Goal: Task Accomplishment & Management: Complete application form

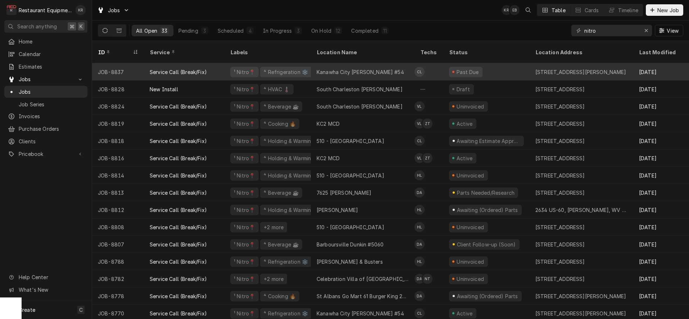
scroll to position [0, 9]
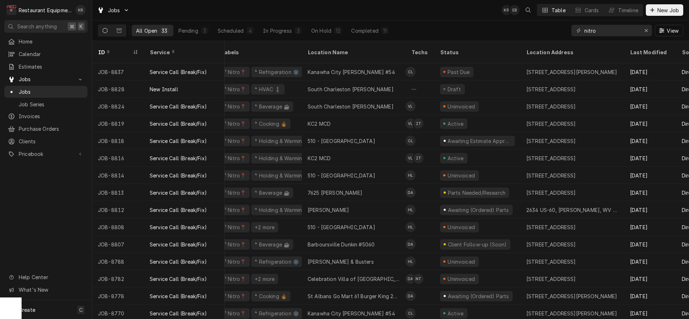
drag, startPoint x: 606, startPoint y: 29, endPoint x: 556, endPoint y: 29, distance: 50.0
click at [584, 29] on input "nitro" at bounding box center [611, 31] width 54 height 12
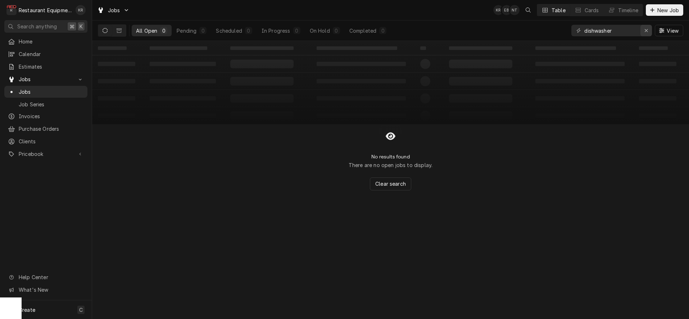
type input "dishwasher"
click at [647, 30] on icon "Erase input" at bounding box center [646, 30] width 4 height 5
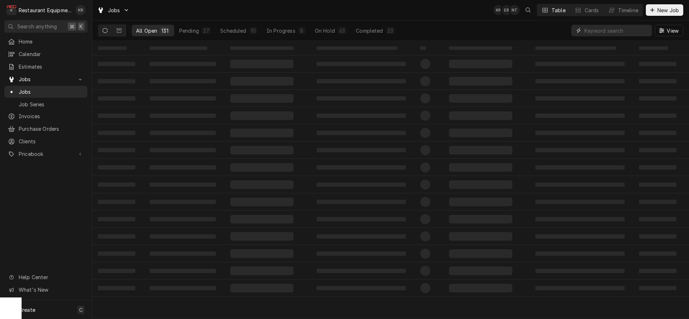
click at [647, 30] on input "Dynamic Content Wrapper" at bounding box center [616, 31] width 64 height 12
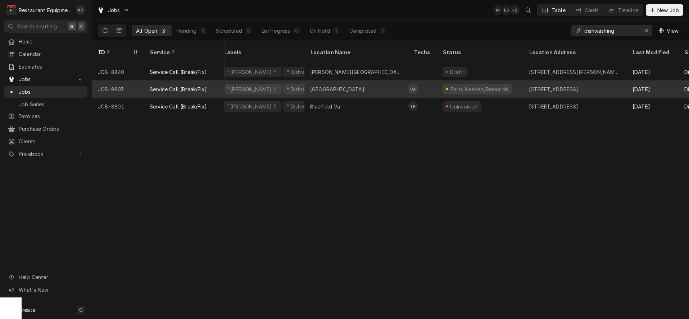
type input "dishwashing"
click at [349, 86] on div "[GEOGRAPHIC_DATA]" at bounding box center [337, 90] width 54 height 8
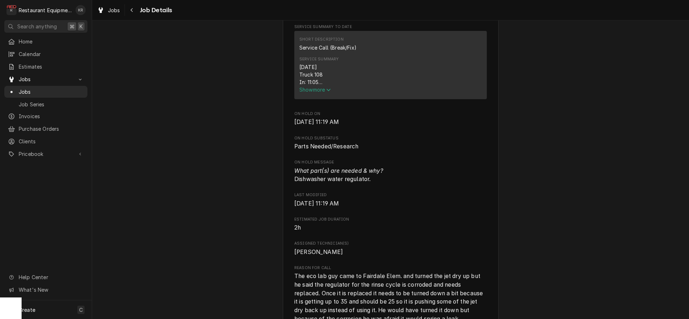
scroll to position [311, 0]
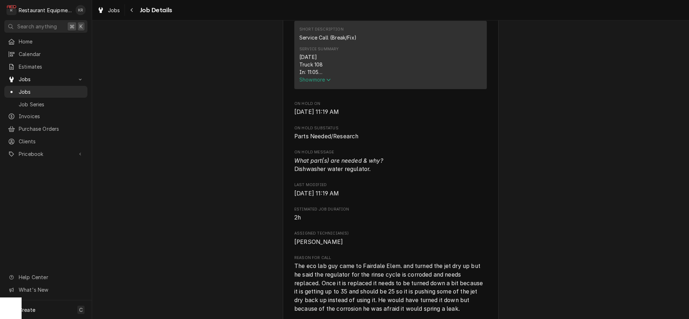
click at [311, 89] on div "Short Description Service Call (Break/Fix) Service Summary 9/8/25 Truck 108 In:…" at bounding box center [390, 55] width 192 height 68
click at [313, 83] on span "Show more" at bounding box center [315, 80] width 32 height 6
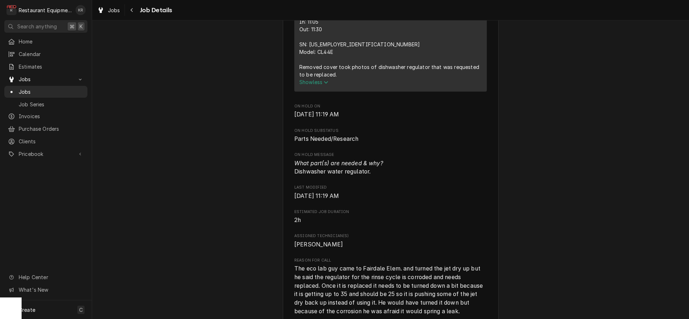
scroll to position [364, 0]
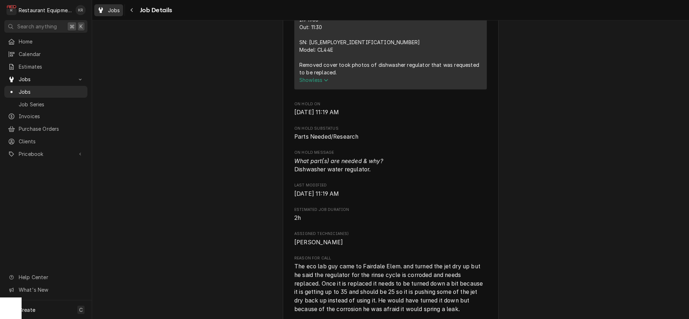
click at [117, 12] on span "Jobs" at bounding box center [114, 10] width 12 height 8
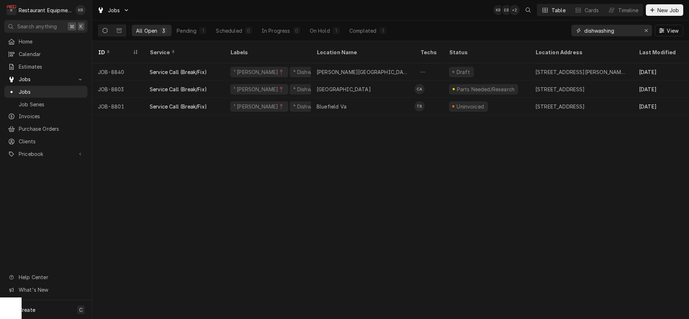
drag, startPoint x: 622, startPoint y: 31, endPoint x: 523, endPoint y: 26, distance: 99.0
click at [584, 26] on input "dishwashing" at bounding box center [611, 31] width 54 height 12
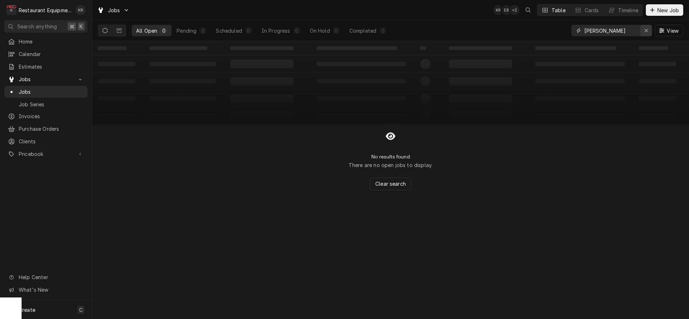
type input "anstead"
click at [644, 31] on icon "Erase input" at bounding box center [646, 30] width 4 height 5
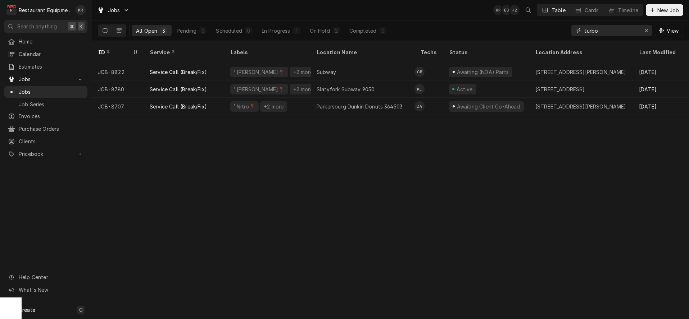
drag, startPoint x: 600, startPoint y: 30, endPoint x: 573, endPoint y: 27, distance: 27.1
click at [584, 27] on input "turbo" at bounding box center [611, 31] width 54 height 12
type input "s"
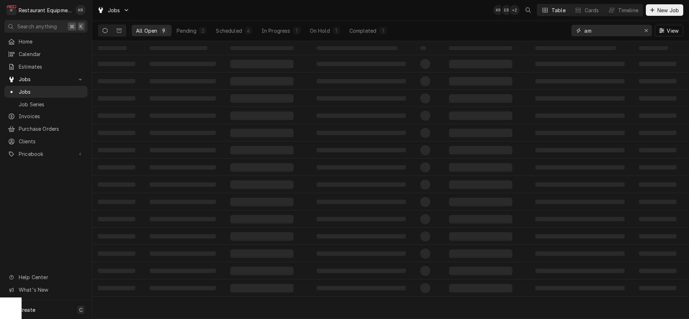
type input "a"
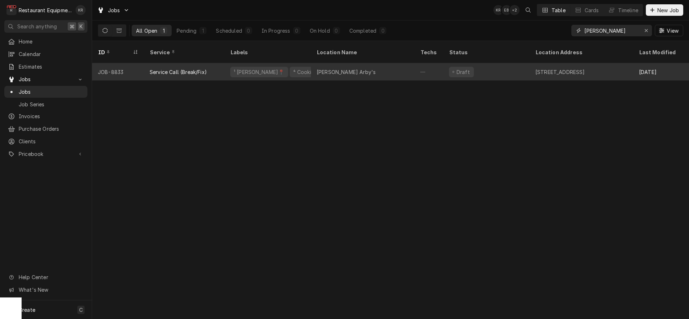
type input "sam"
click at [314, 63] on div "[PERSON_NAME] Arby's" at bounding box center [363, 71] width 104 height 17
click at [359, 64] on div "Sam Black Arby's" at bounding box center [359, 71] width 104 height 17
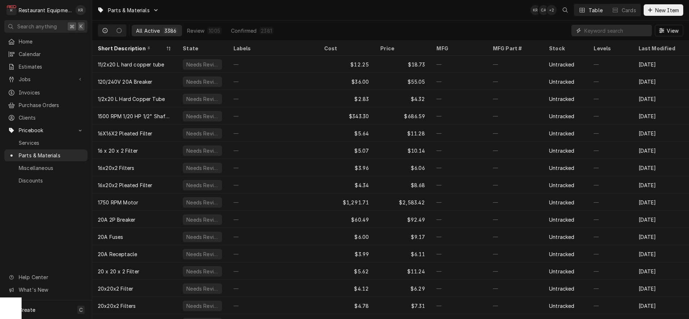
click at [609, 34] on input "Dynamic Content Wrapper" at bounding box center [616, 31] width 64 height 12
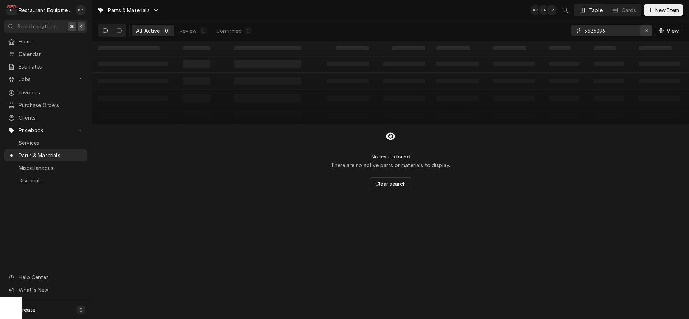
type input "3586396"
click at [646, 26] on button "Erase input" at bounding box center [646, 31] width 12 height 12
click at [648, 14] on button "New Item" at bounding box center [663, 10] width 40 height 12
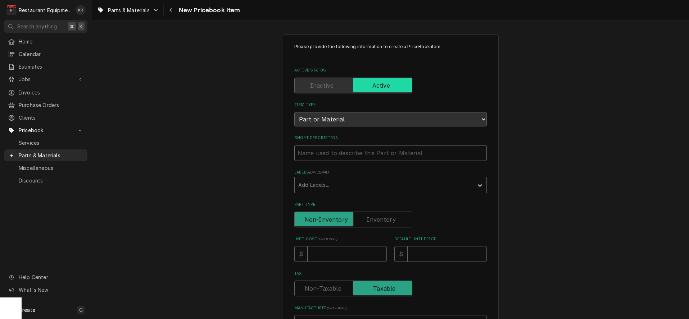
click at [345, 153] on input "Short Description" at bounding box center [390, 153] width 192 height 16
paste input "Yes, she can. The hdmi cable should work fine she just needs to make sure she e…"
type textarea "x"
type input "Yes, she can. The hdmi cable should work fine she just needs to make sure she e…"
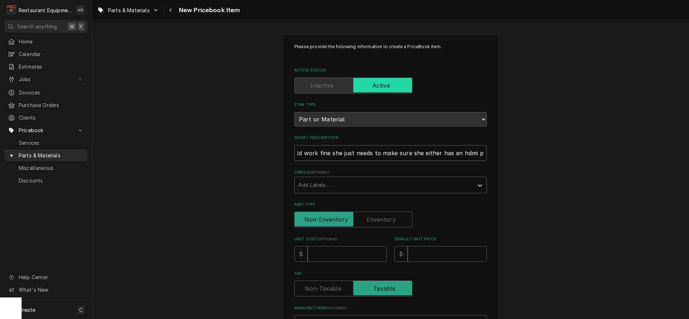
drag, startPoint x: 485, startPoint y: 154, endPoint x: 208, endPoint y: 154, distance: 277.3
click at [208, 154] on div "Please provide the following information to create a PriceBook item. Active Sta…" at bounding box center [390, 286] width 597 height 516
type textarea "x"
type input "Yes, she can. The hdmi cable should"
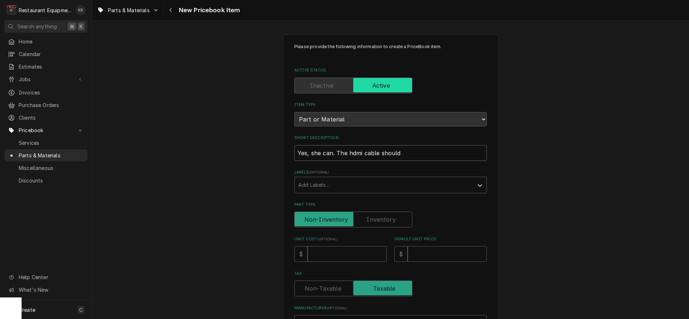
type textarea "x"
type input "Yes, she can. The hdmi cable shoul"
type textarea "x"
type input "Yes, she can. The hdmi cable shou"
type textarea "x"
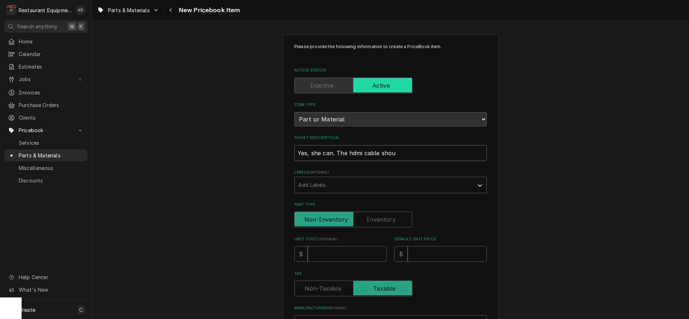
type input "Yes, she can. The hdmi cable sho"
type textarea "x"
type input "Yes, she can. The hdmi cable sh"
type textarea "x"
type input "Yes, she can. The hdmi cable s"
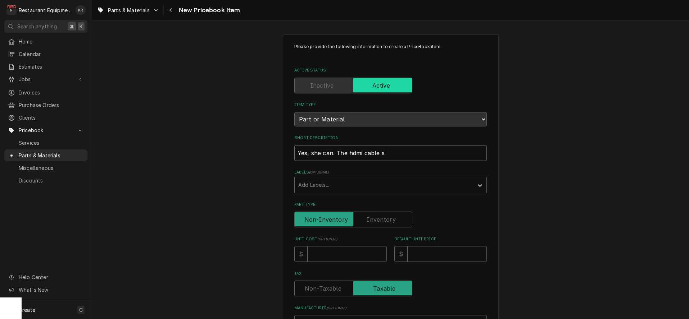
type textarea "x"
type input "Yes, she can. The hdmi cable"
type textarea "x"
type input "Yes, she can. The hdmi cable"
type textarea "x"
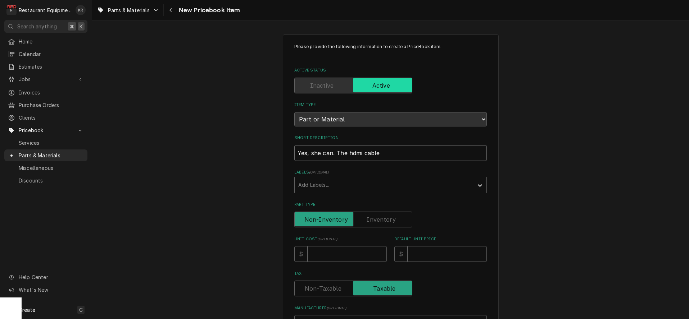
type input "Yes, she can. The hdmi cabl"
type textarea "x"
type input "Yes, she can. The hdmi cab"
type textarea "x"
type input "Yes, she can. The hdmi ca"
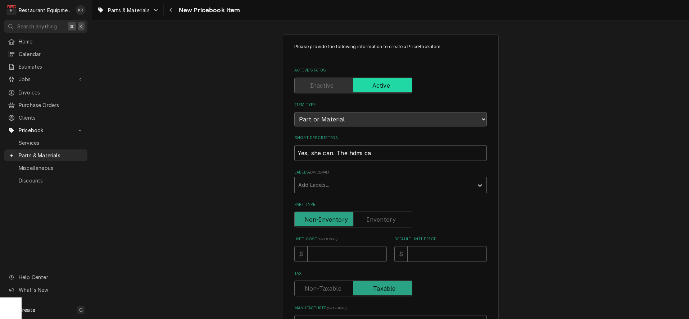
type textarea "x"
type input "Yes, she can. The hdmi c"
type textarea "x"
type input "Yes, she can. The hdmi"
type textarea "x"
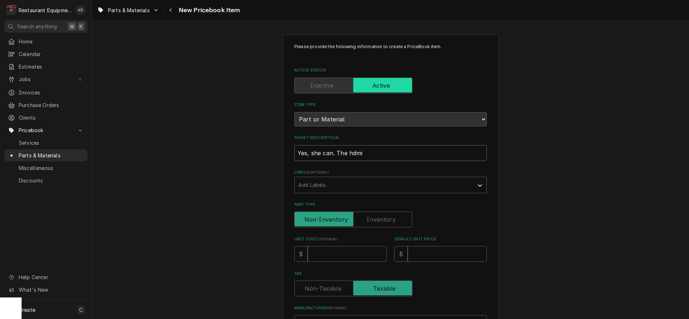
type input "Yes, she can. The hdmi"
type textarea "x"
type input "Yes, she can. The hdm"
type textarea "x"
type input "Yes, she can. The hd"
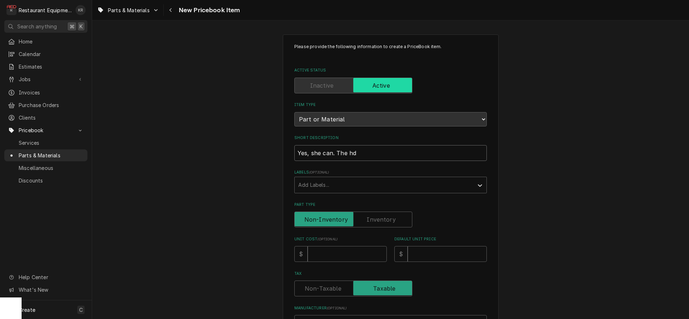
type textarea "x"
type input "Yes, she can. The h"
type textarea "x"
type input "Yes, she can. The"
type textarea "x"
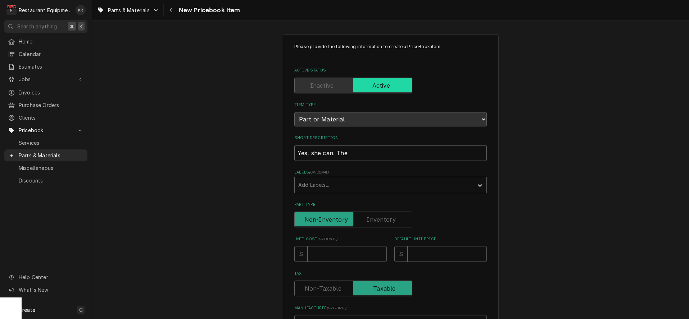
type input "Yes, she can. The"
type textarea "x"
type input "Yes, she can. Th"
type textarea "x"
type input "Yes, she can. T"
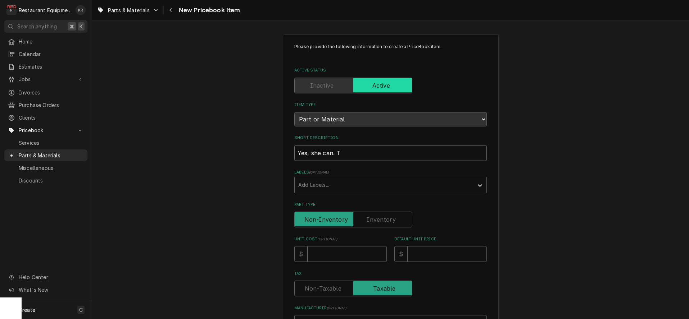
type textarea "x"
type input "Yes, she can."
type textarea "x"
type input "Yes, she can."
type textarea "x"
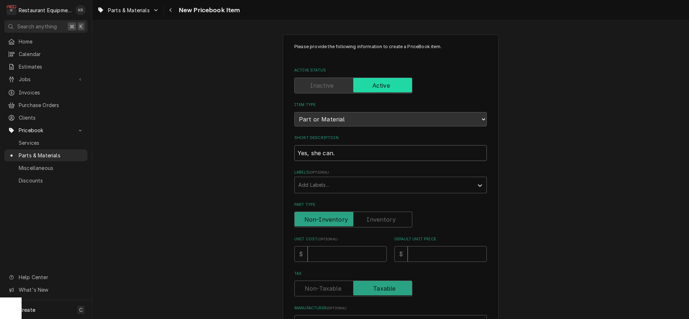
type input "Yes, she can"
type textarea "x"
type input "Yes, she ca"
type textarea "x"
type input "Yes, she c"
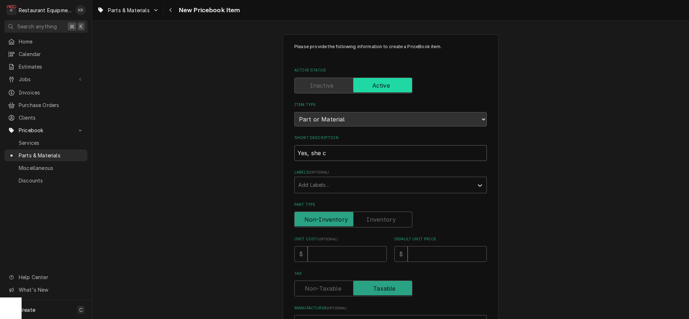
type textarea "x"
type input "Yes, she"
type textarea "x"
type input "Yes, she"
type textarea "x"
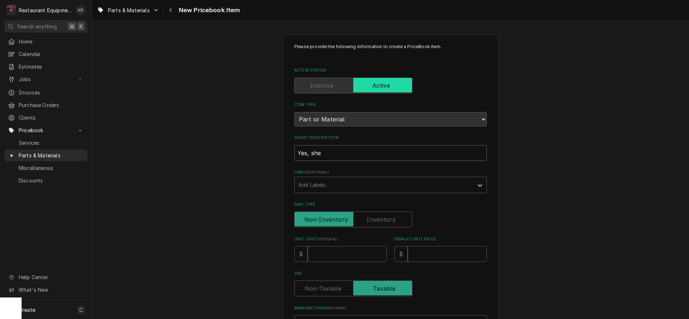
type input "Yes, sh"
type textarea "x"
type input "Yes, s"
type textarea "x"
type input "Yes,"
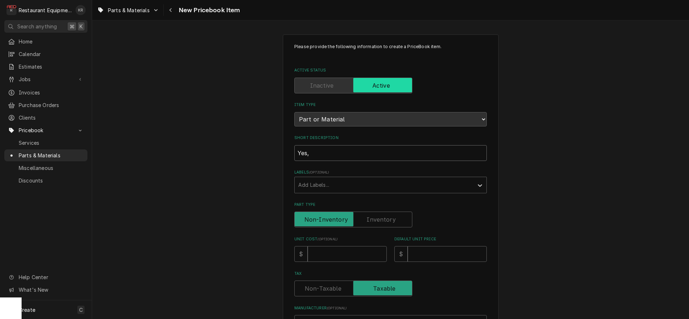
type textarea "x"
type input "Yes,"
type textarea "x"
type input "Yes"
type textarea "x"
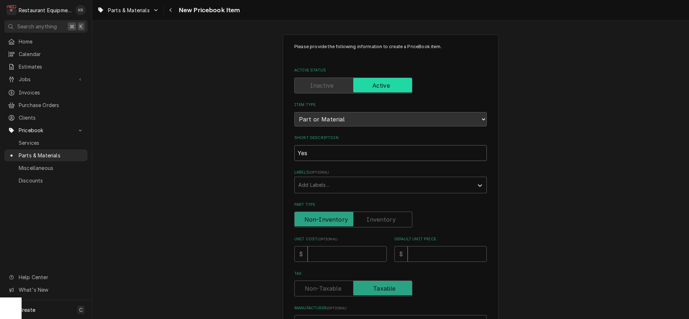
type input "Ye"
type textarea "x"
type input "Y"
type textarea "x"
click at [308, 155] on input "Short Description" at bounding box center [390, 153] width 192 height 16
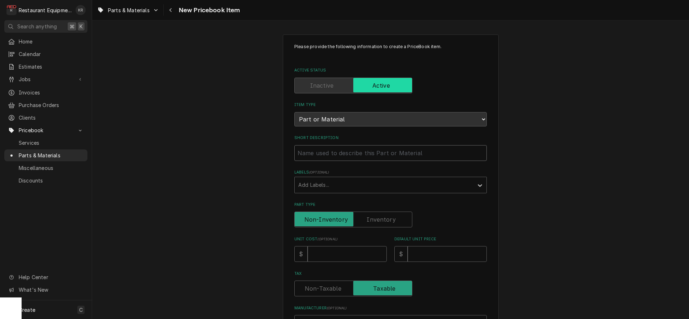
paste input "Plug Vent Screen 1 5/8" Dia. H Nickel Plate"
type textarea "x"
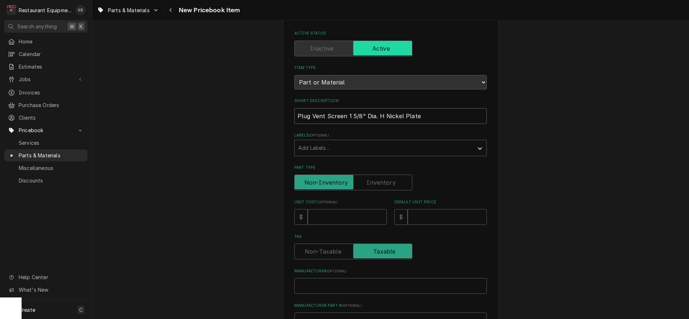
scroll to position [66, 0]
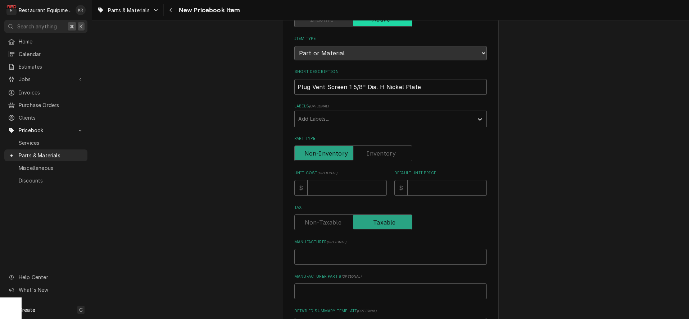
type input "Plug Vent Screen 1 5/8" Dia. H Nickel Plate"
drag, startPoint x: 327, startPoint y: 197, endPoint x: 323, endPoint y: 191, distance: 7.1
click at [326, 197] on div "Please provide the following information to create a PriceBook item. Active Sta…" at bounding box center [390, 205] width 192 height 457
drag, startPoint x: 323, startPoint y: 191, endPoint x: 335, endPoint y: 183, distance: 14.6
click at [323, 191] on input "Unit Cost ( optional )" at bounding box center [346, 188] width 79 height 16
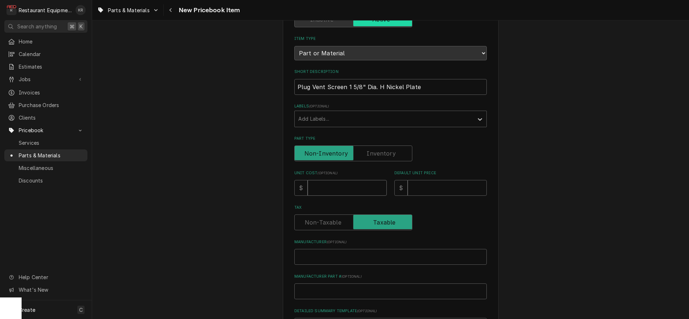
type textarea "x"
type input "3"
type textarea "x"
type input "3.4"
type textarea "x"
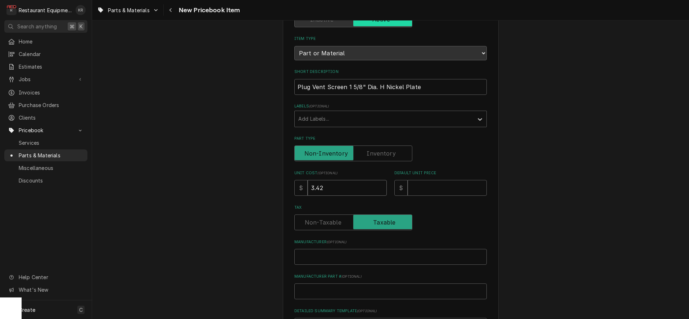
type input "3.42"
type textarea "x"
type input "1"
type textarea "x"
type input "14"
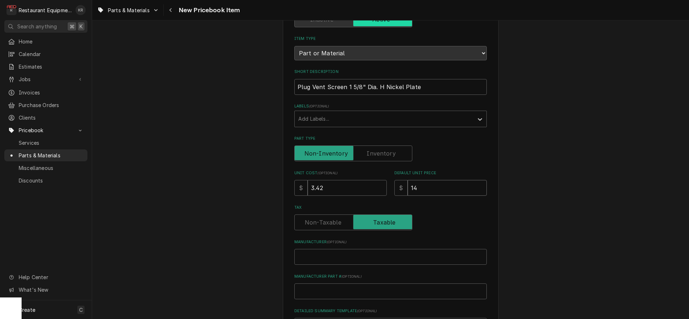
type textarea "x"
type input "14.3"
type textarea "x"
type input "14.38"
type textarea "x"
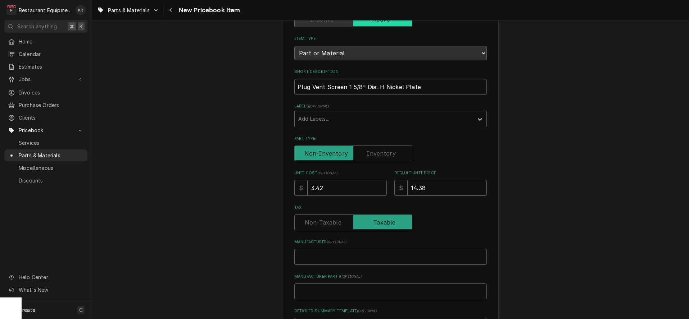
type input "14.3"
type textarea "x"
type input "14"
type textarea "x"
type input "14.6"
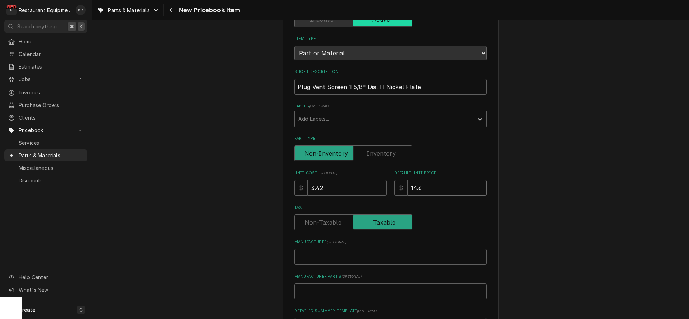
type textarea "x"
type input "14.68"
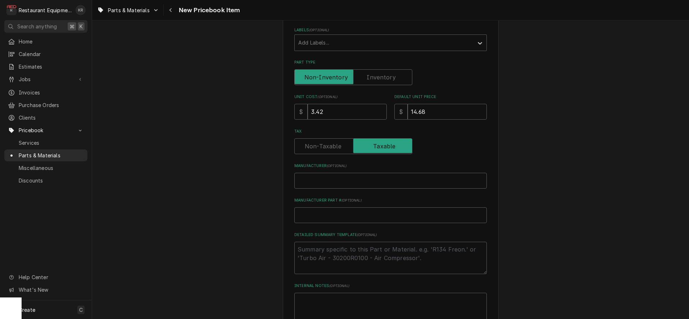
scroll to position [146, 0]
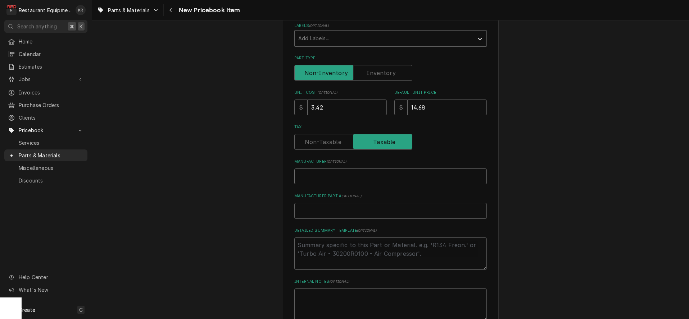
click at [324, 177] on input "Manufacturer ( optional )" at bounding box center [390, 177] width 192 height 16
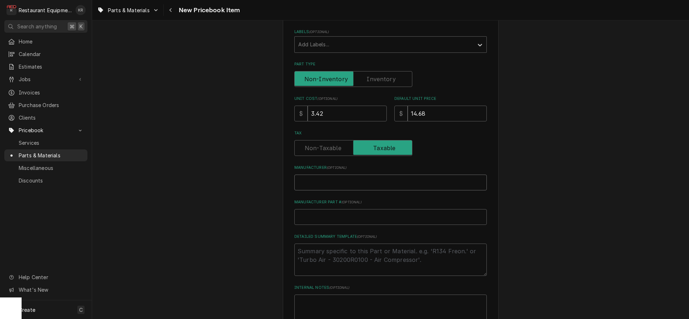
scroll to position [140, 0]
type input "Franke"
type textarea "x"
type input "Frankea"
type textarea "x"
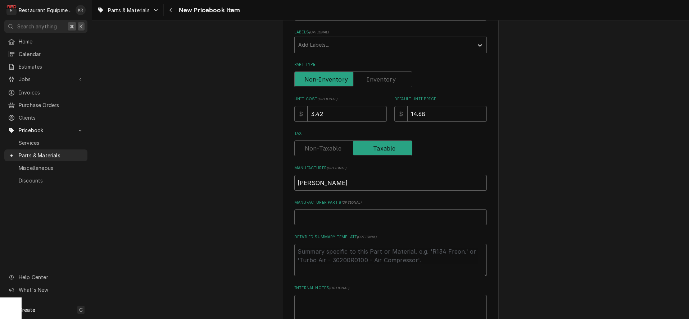
type input "Franke"
type textarea "x"
type input "3"
type textarea "x"
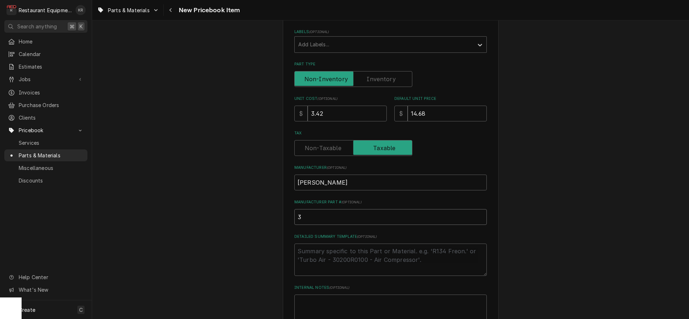
type input "35"
type textarea "x"
type input "358"
type textarea "x"
type input "3586"
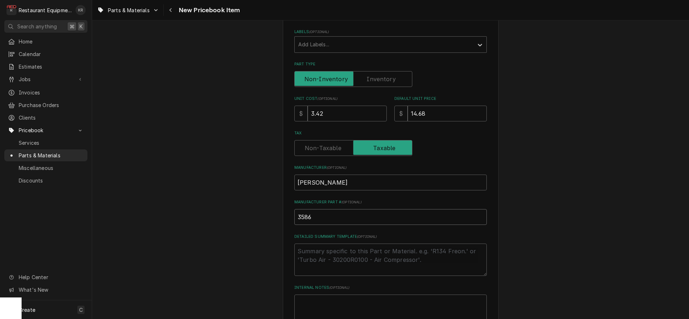
type textarea "x"
type input "35863"
type textarea "x"
type input "358639"
type textarea "x"
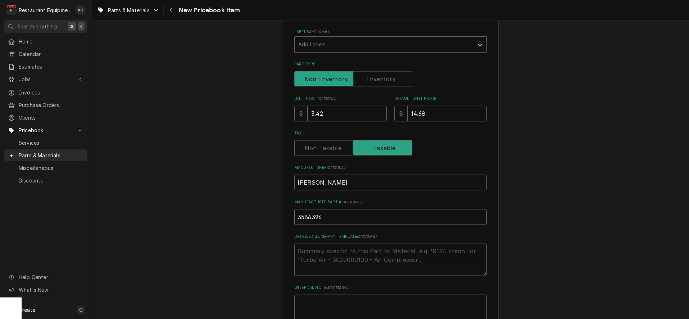
scroll to position [224, 0]
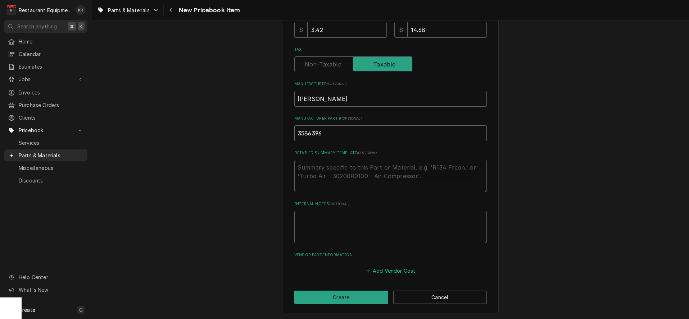
type input "3586396"
click at [386, 274] on button "Add Vendor Cost" at bounding box center [390, 271] width 52 height 10
type textarea "x"
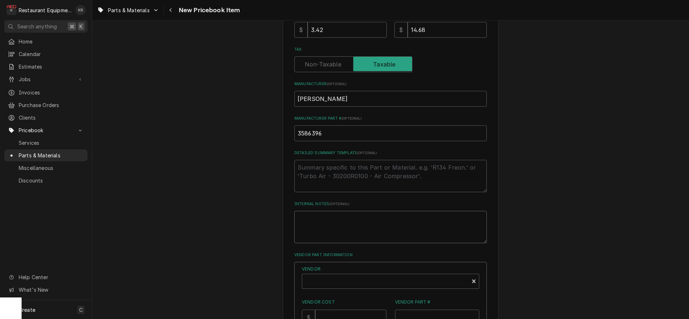
click at [328, 213] on textarea "Internal Notes ( optional )" at bounding box center [390, 227] width 192 height 32
type textarea "fr"
type textarea "x"
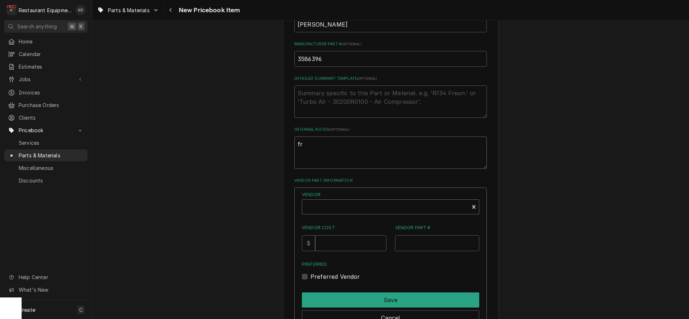
type textarea "fr"
type textarea "x"
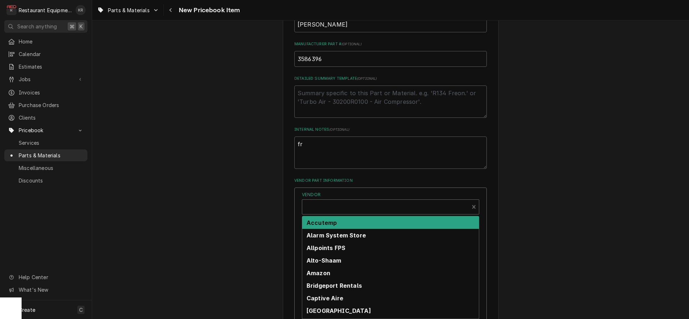
click at [328, 205] on div "Vendor" at bounding box center [385, 209] width 159 height 17
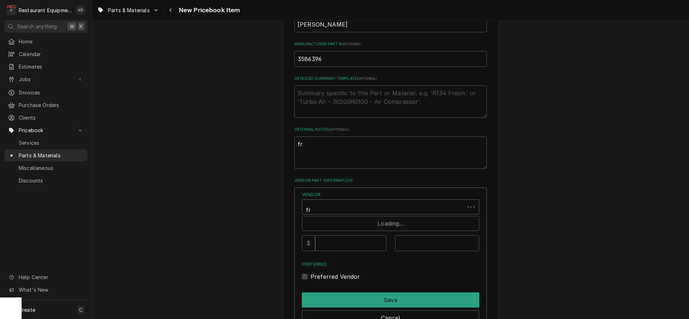
type input "fra"
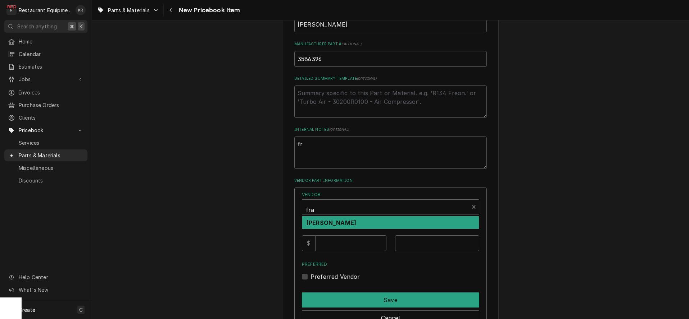
click at [333, 224] on div "Franke FS" at bounding box center [390, 223] width 177 height 13
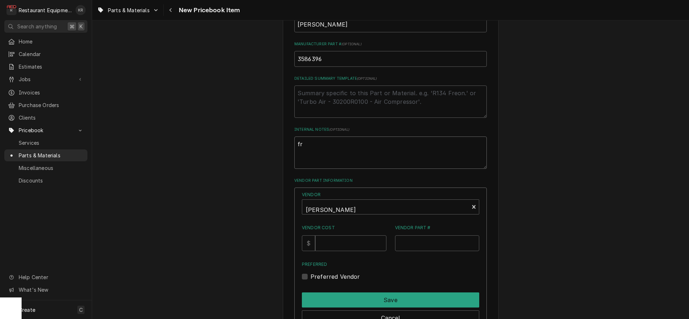
drag, startPoint x: 269, startPoint y: 141, endPoint x: 246, endPoint y: 138, distance: 22.8
click at [294, 138] on textarea "fr" at bounding box center [390, 153] width 192 height 32
type textarea "x"
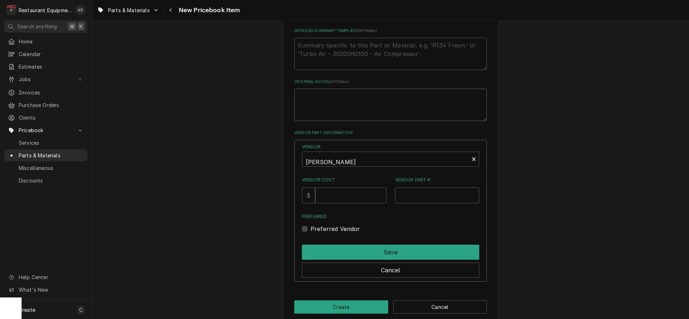
scroll to position [356, 0]
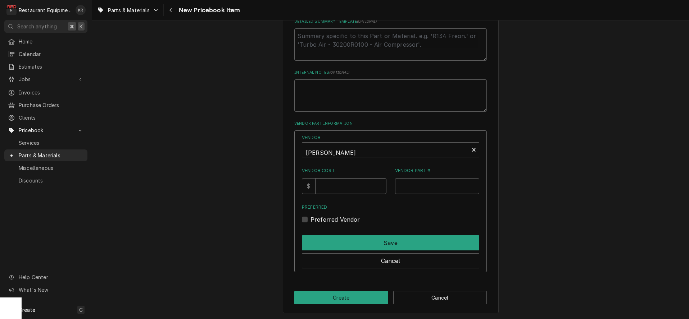
click at [337, 181] on input "Vendor Cost" at bounding box center [350, 186] width 71 height 16
type input "3.42"
type input "3586396"
drag, startPoint x: 313, startPoint y: 219, endPoint x: 329, endPoint y: 236, distance: 23.4
click at [317, 222] on div "Preferred Vendor" at bounding box center [390, 219] width 177 height 9
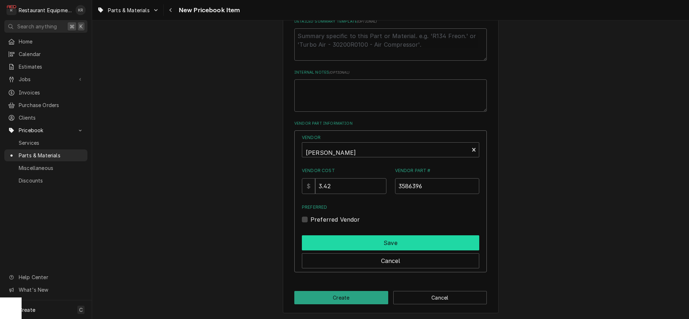
click at [329, 238] on button "Save" at bounding box center [390, 243] width 177 height 15
type textarea "x"
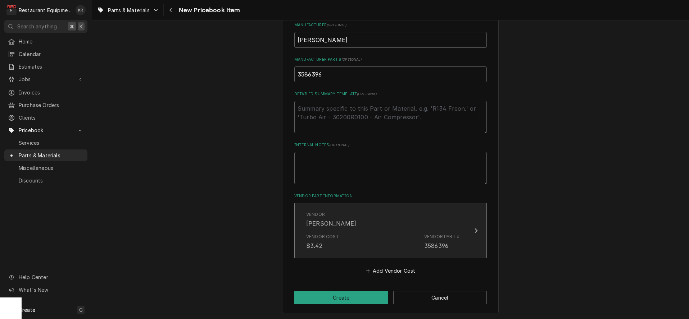
click at [320, 220] on div "Franke FS" at bounding box center [331, 223] width 50 height 9
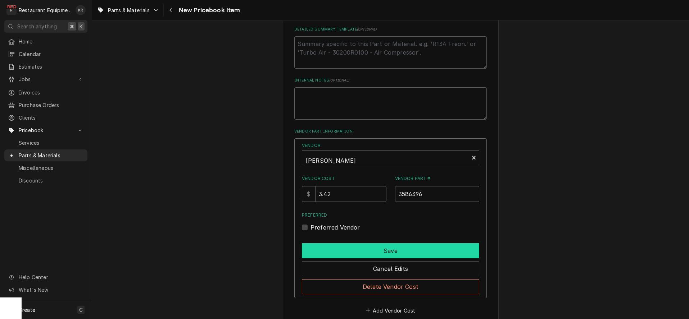
scroll to position [355, 0]
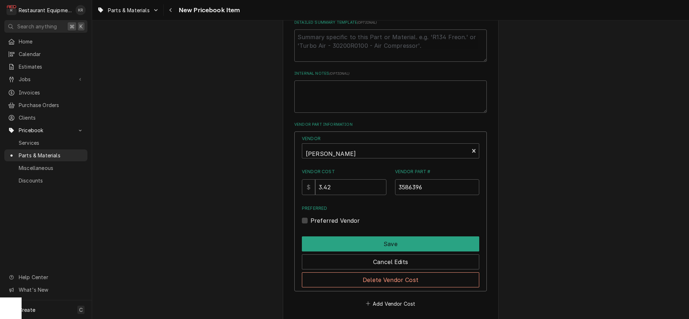
drag, startPoint x: 313, startPoint y: 219, endPoint x: 318, endPoint y: 224, distance: 7.6
click at [313, 219] on label "Preferred Vendor" at bounding box center [335, 221] width 50 height 9
click at [313, 219] on input "Preferred" at bounding box center [398, 225] width 177 height 16
checkbox input "true"
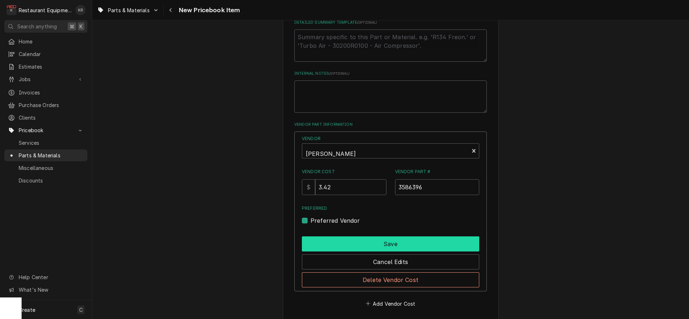
click at [329, 241] on button "Save" at bounding box center [390, 244] width 177 height 15
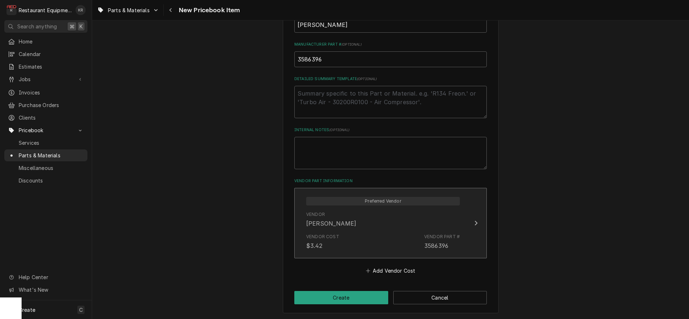
scroll to position [298, 0]
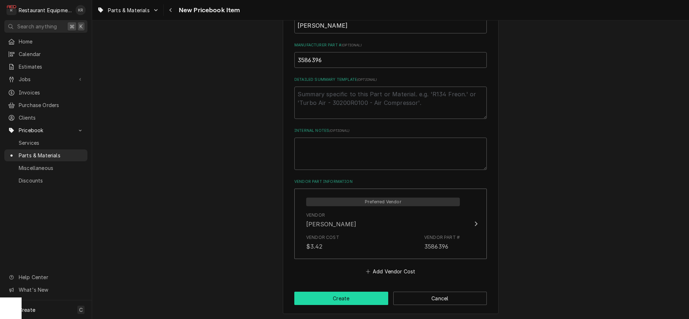
drag, startPoint x: 347, startPoint y: 298, endPoint x: 311, endPoint y: 260, distance: 52.7
click at [347, 298] on button "Create" at bounding box center [341, 298] width 94 height 13
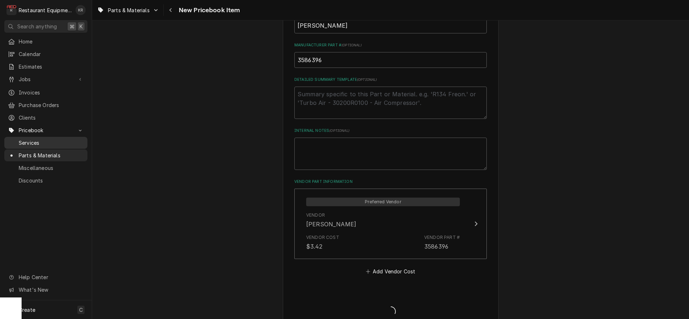
type textarea "x"
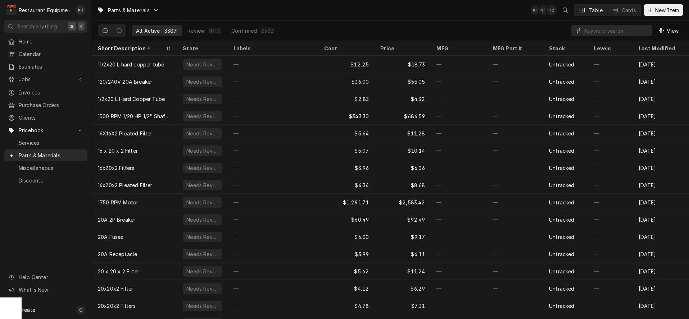
click at [599, 29] on input "Dynamic Content Wrapper" at bounding box center [616, 31] width 64 height 12
click at [598, 29] on input "Dynamic Content Wrapper" at bounding box center [616, 31] width 64 height 12
click at [609, 30] on input "Dynamic Content Wrapper" at bounding box center [616, 31] width 64 height 12
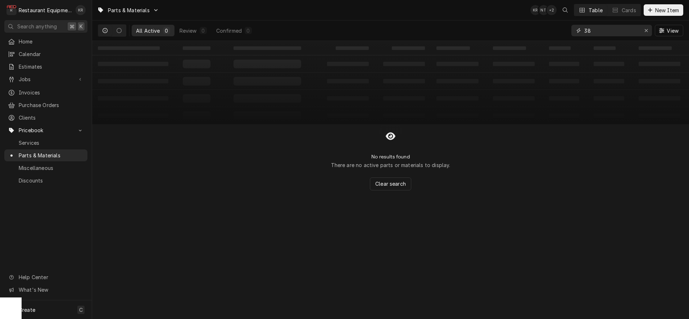
type input "3"
type input "5"
type input "3588074"
click at [648, 28] on div "Erase input" at bounding box center [645, 30] width 7 height 7
click at [653, 13] on span "New Item" at bounding box center [666, 10] width 27 height 8
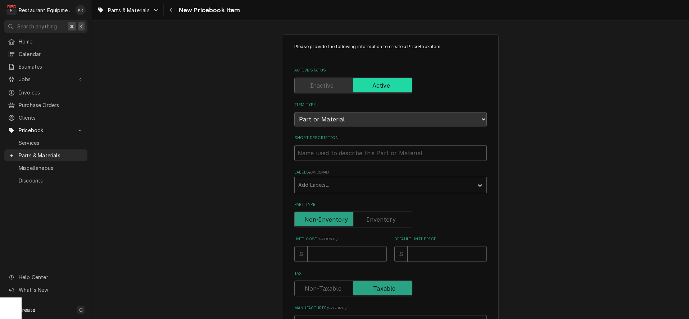
click at [324, 151] on input "Short Description" at bounding box center [390, 153] width 192 height 16
paste input "Switch, Push Button, Lighted, LEV5628-2 WHITE"
type textarea "x"
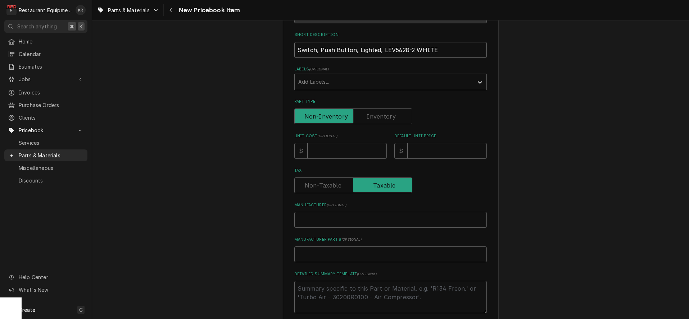
scroll to position [107, 0]
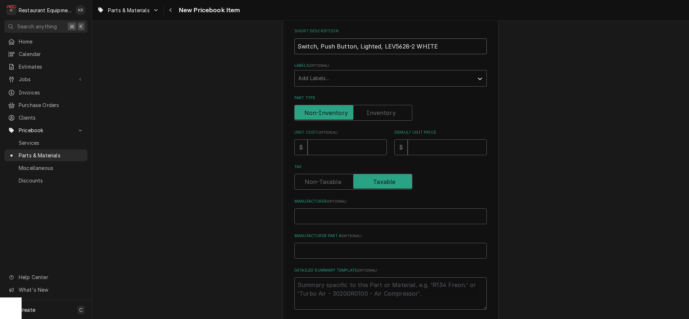
type input "Switch, Push Button, Lighted, LEV5628-2 WHITE"
click at [328, 148] on input "Unit Cost ( optional )" at bounding box center [346, 148] width 79 height 16
type textarea "x"
type input "1"
type textarea "x"
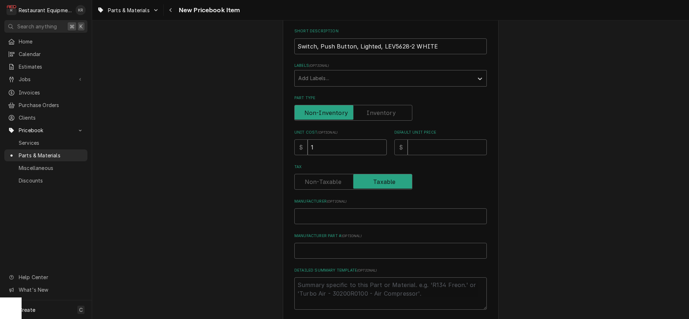
type input "19"
type textarea "x"
type input "19.8"
type textarea "x"
type input "19.89"
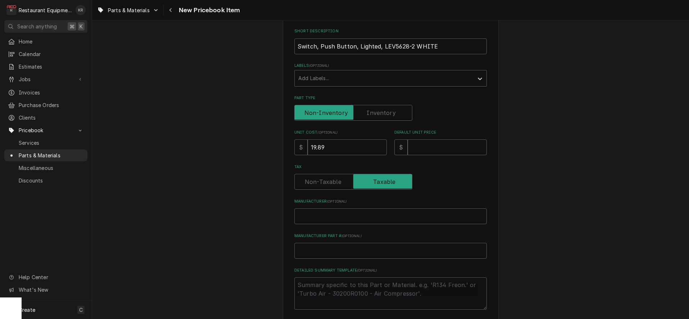
scroll to position [108, 0]
click at [417, 147] on input "Default Unit Price" at bounding box center [446, 146] width 79 height 16
click at [417, 147] on input "Default Unit Price" at bounding box center [446, 148] width 79 height 16
type textarea "x"
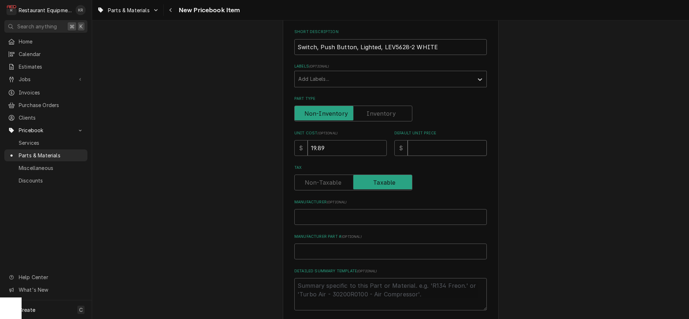
type input "3"
type textarea "x"
type input "30"
type textarea "x"
type input "30.6"
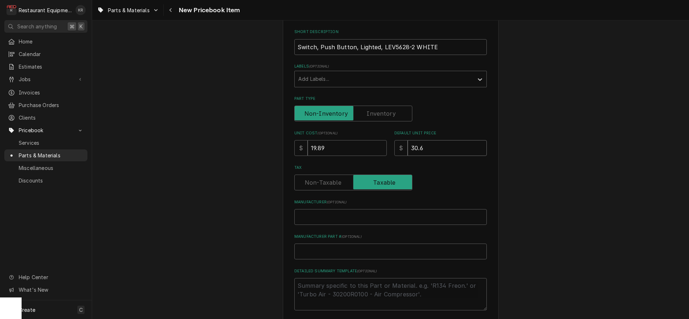
type textarea "x"
type input "30.69"
type textarea "x"
type input "30.698"
type textarea "x"
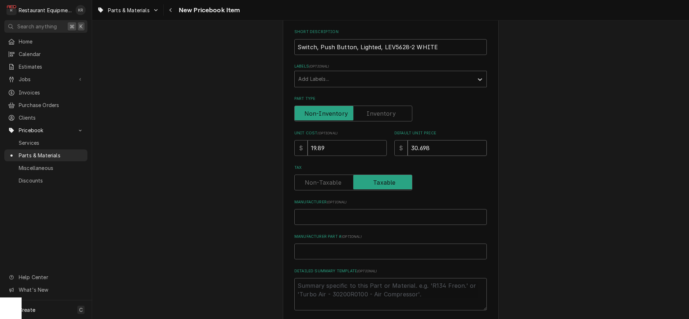
type input "30.69"
type textarea "x"
type input "30.6"
type textarea "x"
type input "30"
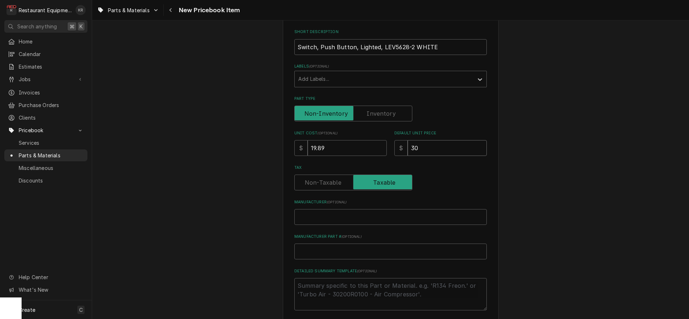
type textarea "x"
type input "30.9"
type textarea "x"
type input "30.98"
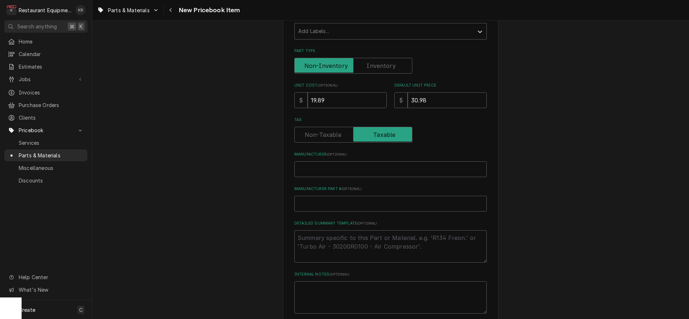
scroll to position [178, 0]
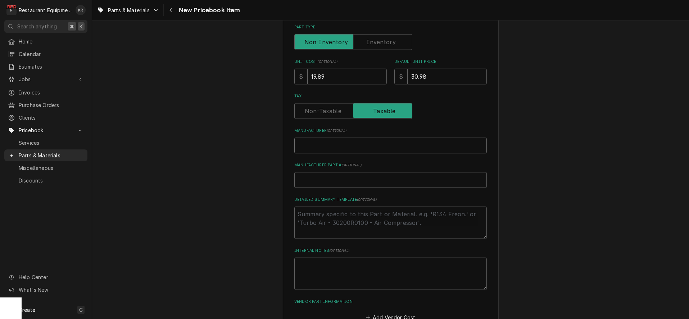
click at [320, 147] on input "Manufacturer ( optional )" at bounding box center [390, 146] width 192 height 16
type textarea "x"
type input "F"
type textarea "x"
type input "Fr"
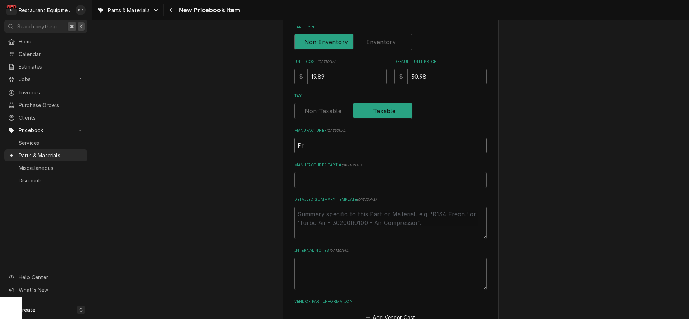
type textarea "x"
type input "Fra"
type textarea "x"
type input "Fran"
type textarea "x"
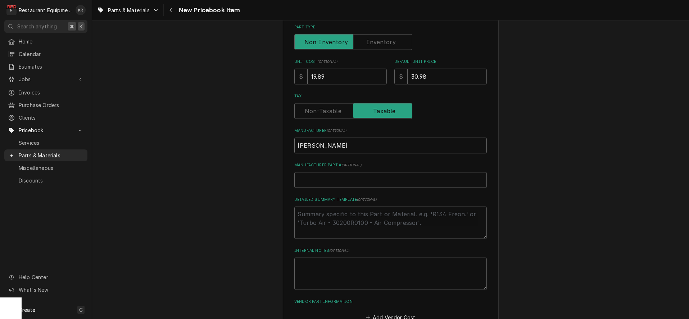
type input "[PERSON_NAME]"
type textarea "x"
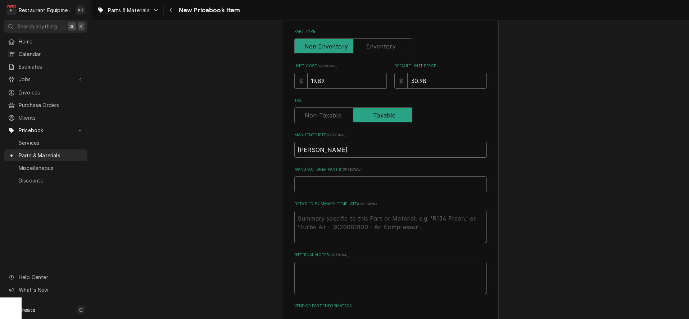
type input "[PERSON_NAME]"
click at [318, 183] on input "Manufacturer Part # ( optional )" at bounding box center [390, 185] width 192 height 16
type textarea "x"
type input "3"
type textarea "x"
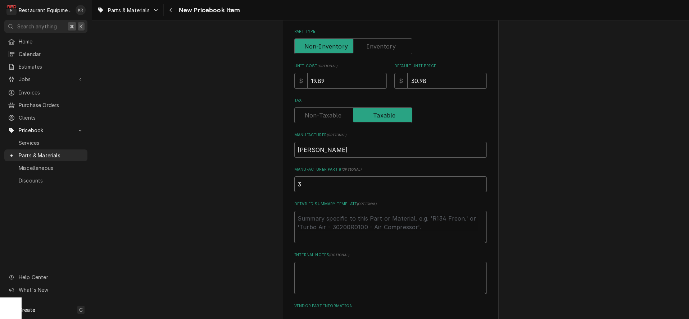
type input "35"
type textarea "x"
type input "358"
type textarea "x"
type input "3588"
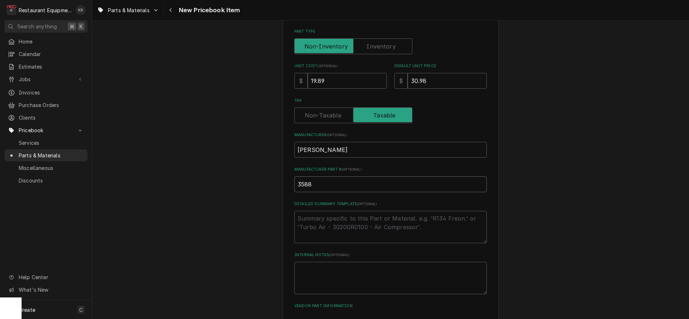
type textarea "x"
type input "35880"
type textarea "x"
type input "358807"
type textarea "x"
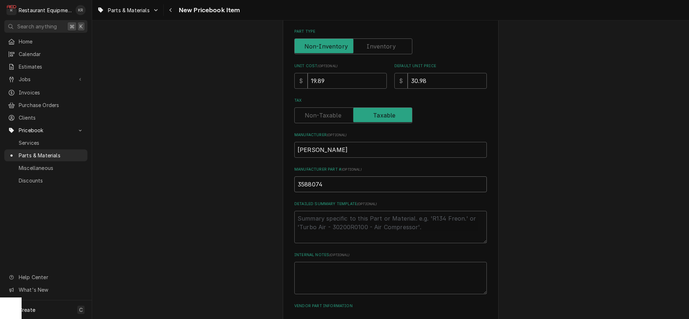
scroll to position [224, 0]
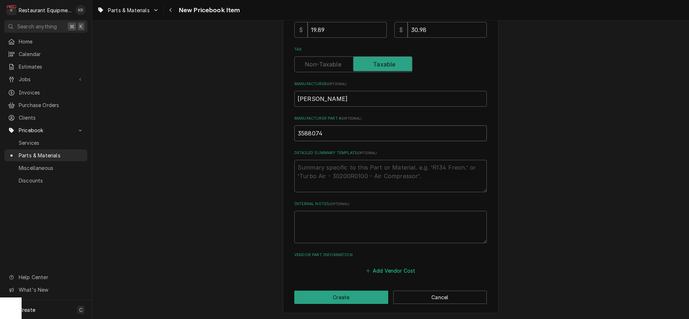
type input "3588074"
click at [396, 272] on button "Add Vendor Cost" at bounding box center [390, 271] width 52 height 10
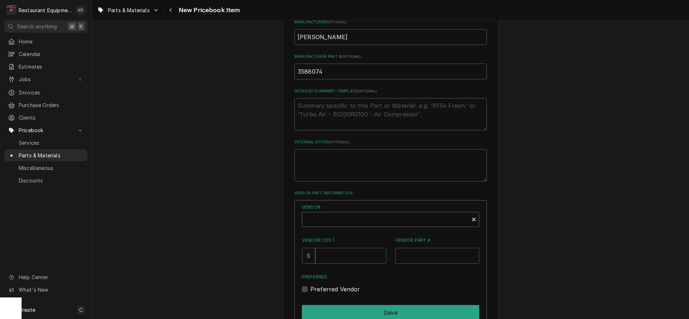
scroll to position [288, 0]
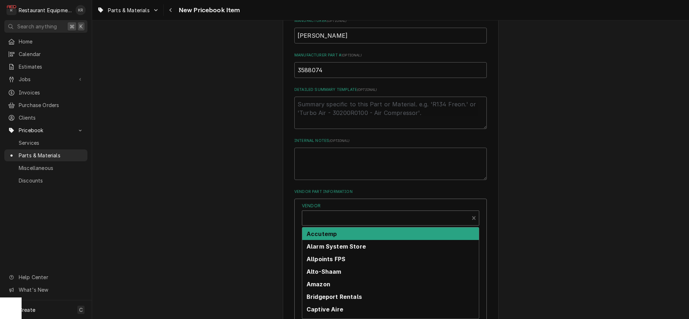
type textarea "x"
click at [327, 218] on div "Vendor" at bounding box center [385, 221] width 159 height 17
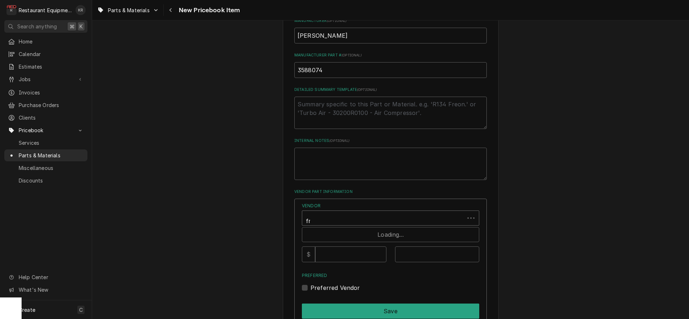
type input "fra"
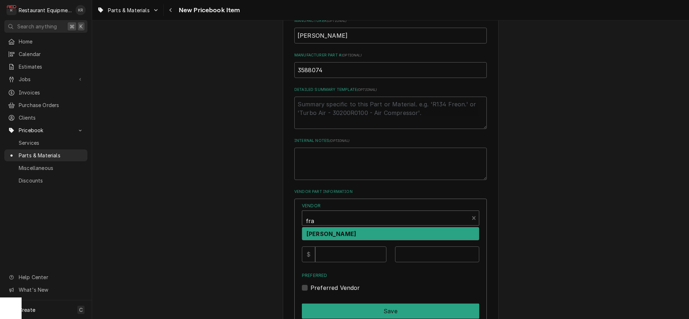
drag, startPoint x: 333, startPoint y: 233, endPoint x: 336, endPoint y: 253, distance: 20.3
click at [333, 233] on strong "Franke FS" at bounding box center [331, 234] width 50 height 7
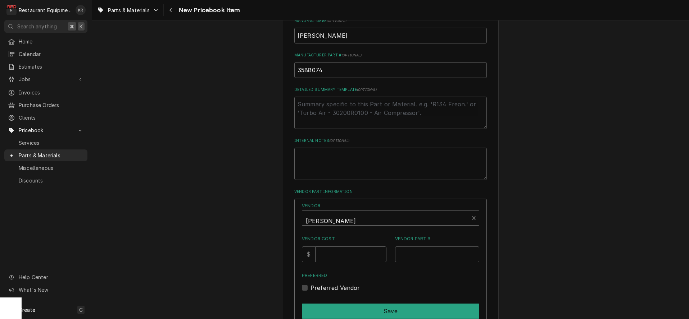
click at [336, 253] on input "Vendor Cost" at bounding box center [350, 255] width 71 height 16
type input "19.89"
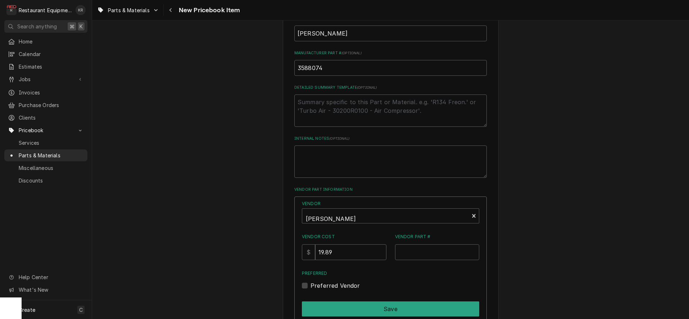
scroll to position [299, 0]
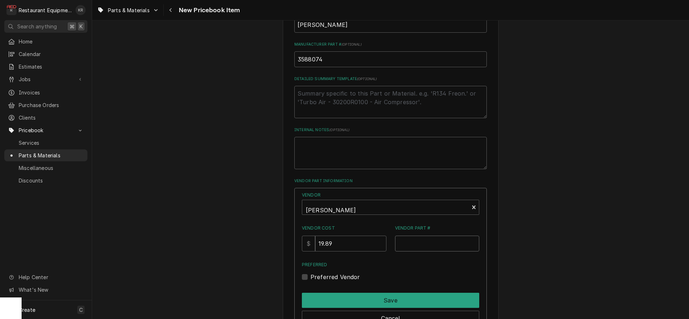
click at [415, 246] on input "Vendor Part #" at bounding box center [437, 244] width 85 height 16
type input "3"
type input "3588074"
drag, startPoint x: 312, startPoint y: 277, endPoint x: 328, endPoint y: 288, distance: 19.6
click at [313, 277] on label "Preferred Vendor" at bounding box center [335, 276] width 50 height 9
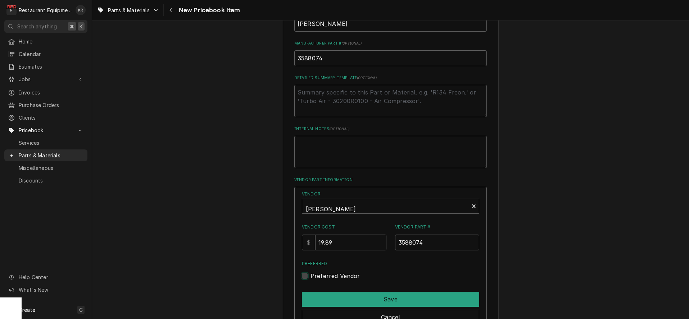
click at [313, 277] on input "Preferred" at bounding box center [398, 280] width 177 height 16
checkbox input "true"
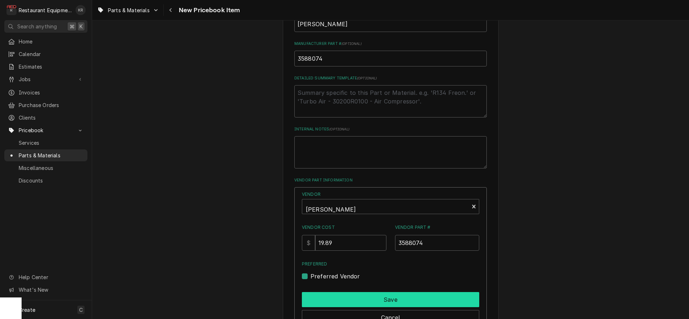
click at [331, 297] on button "Save" at bounding box center [390, 299] width 177 height 15
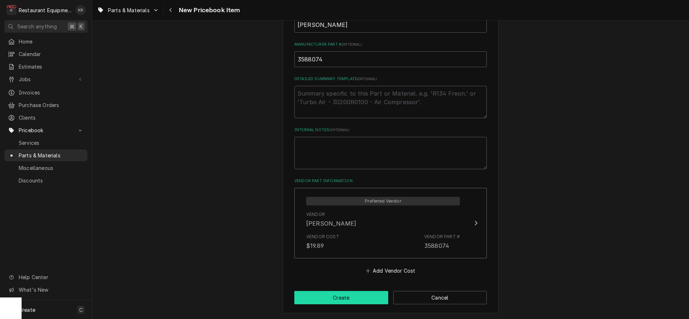
scroll to position [298, 0]
click at [330, 295] on button "Create" at bounding box center [341, 298] width 94 height 13
type textarea "x"
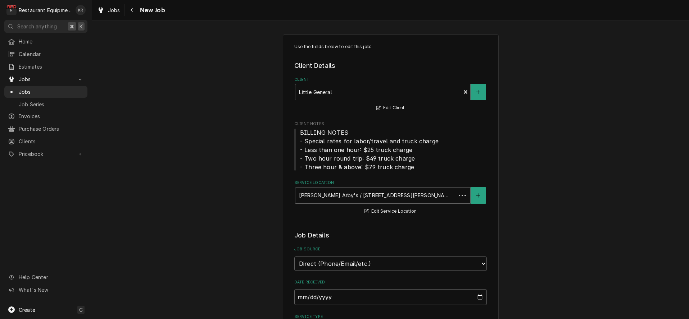
type textarea "x"
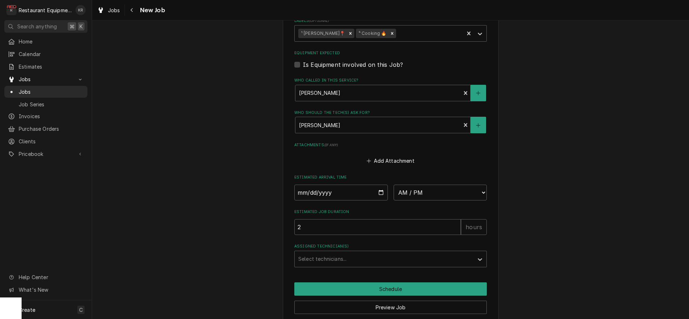
scroll to position [556, 0]
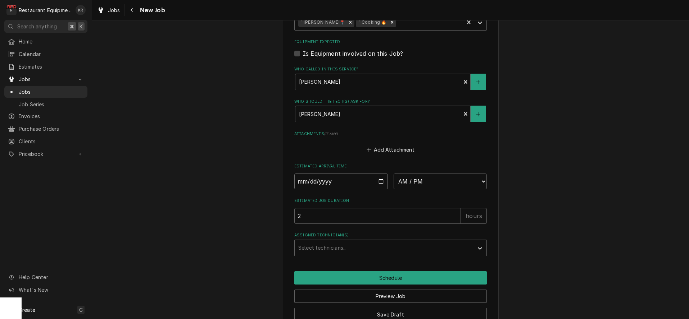
click at [383, 180] on input "Date" at bounding box center [341, 182] width 94 height 16
type input "[DATE]"
click at [393, 173] on select "AM / PM 6:00 AM 6:15 AM 6:30 AM 6:45 AM 7:00 AM 7:15 AM 7:30 AM 7:45 AM 8:00 AM…" at bounding box center [440, 181] width 94 height 16
type textarea "x"
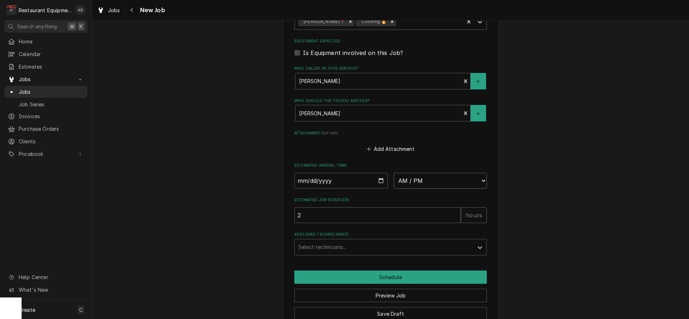
select select "13:30:00"
click option "1:30 PM" at bounding box center [0, 0] width 0 height 0
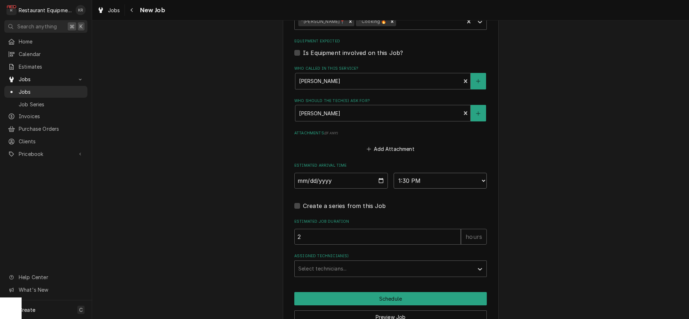
type textarea "x"
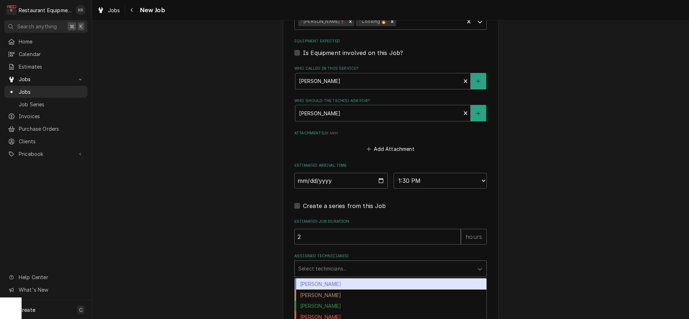
click at [342, 264] on div "Assigned Technician(s)" at bounding box center [384, 269] width 172 height 13
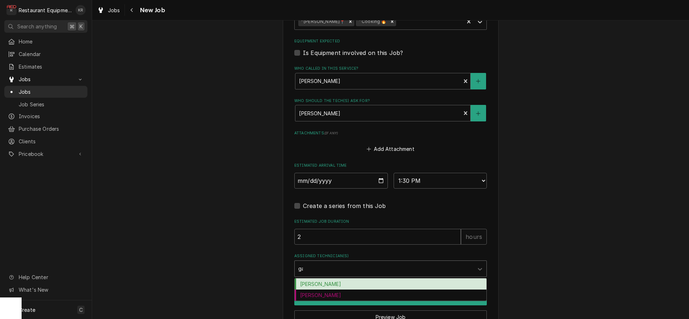
type input "gar"
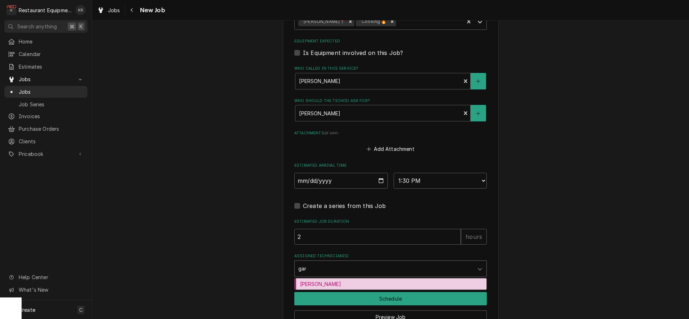
click at [327, 283] on div "[PERSON_NAME]" at bounding box center [391, 284] width 192 height 11
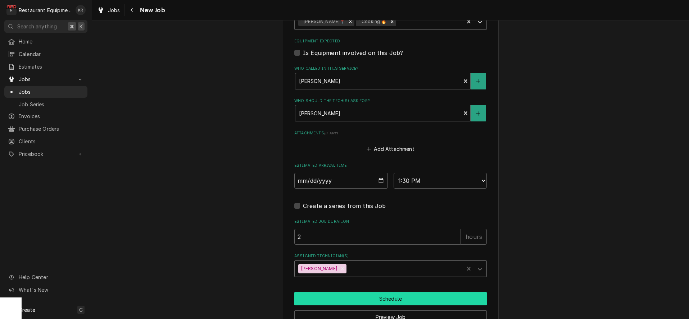
click at [343, 299] on button "Schedule" at bounding box center [390, 298] width 192 height 13
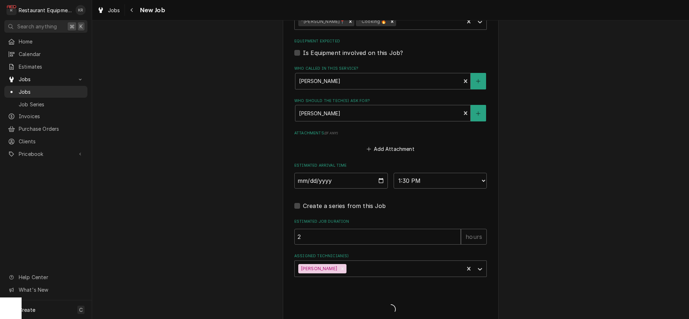
type textarea "x"
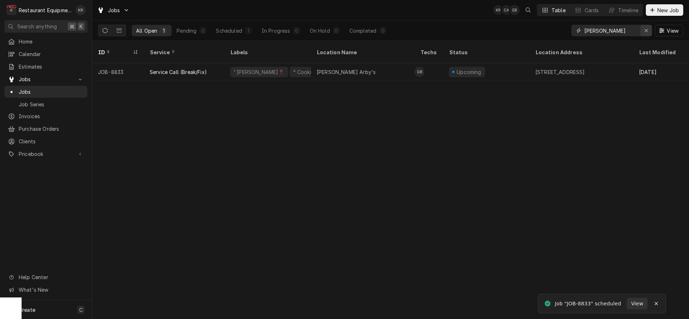
click at [644, 28] on icon "Erase input" at bounding box center [646, 30] width 4 height 5
